Goal: Use online tool/utility: Utilize a website feature to perform a specific function

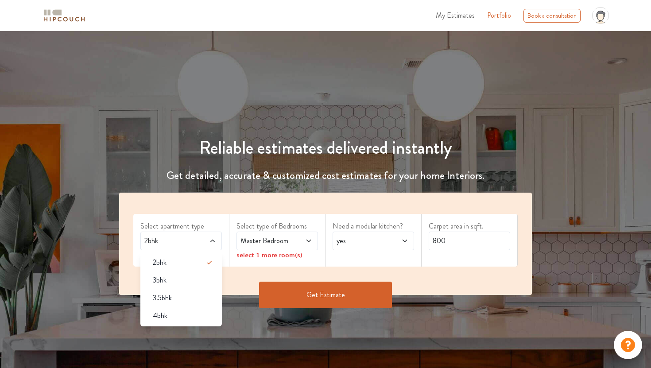
click at [205, 240] on span at bounding box center [207, 241] width 18 height 11
click at [263, 239] on span "Master Bedroom" at bounding box center [266, 241] width 55 height 11
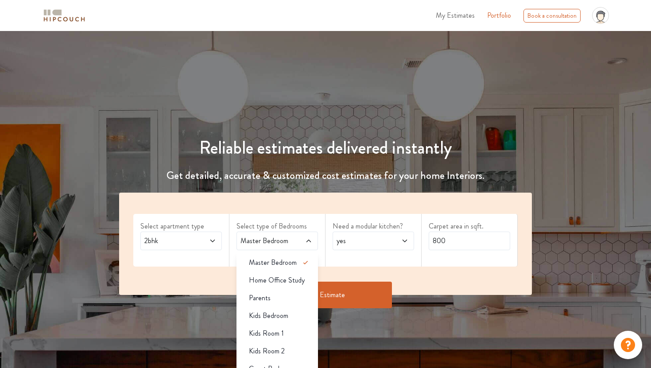
click at [335, 238] on span "yes" at bounding box center [362, 241] width 55 height 11
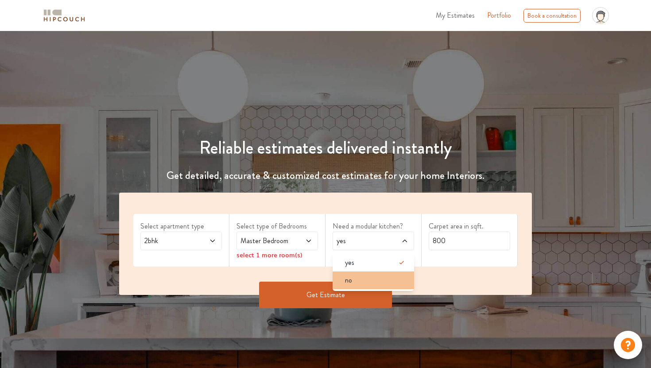
click at [383, 275] on div "no" at bounding box center [376, 280] width 76 height 11
click at [450, 247] on input "800" at bounding box center [469, 241] width 81 height 19
type input "8"
type input "500"
click at [366, 297] on button "Get Estimate" at bounding box center [325, 295] width 133 height 27
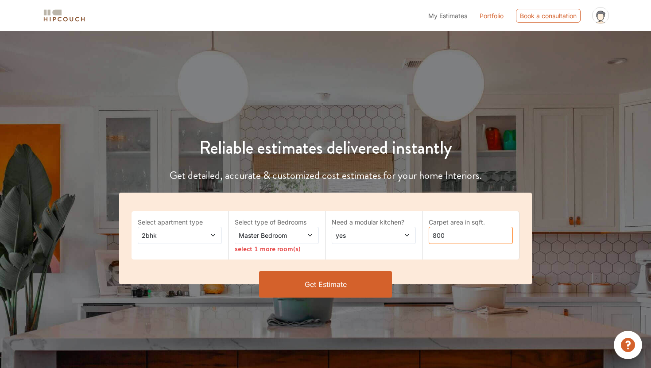
click at [461, 236] on input "800" at bounding box center [471, 235] width 84 height 17
type input "8"
type input "500"
click at [359, 237] on span "yes" at bounding box center [362, 235] width 57 height 9
click at [364, 268] on div "no" at bounding box center [376, 271] width 79 height 9
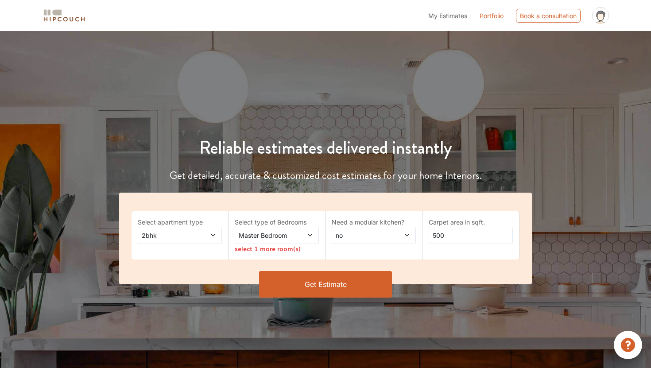
click at [347, 278] on button "Get Estimate" at bounding box center [325, 284] width 133 height 27
